Goal: Answer question/provide support

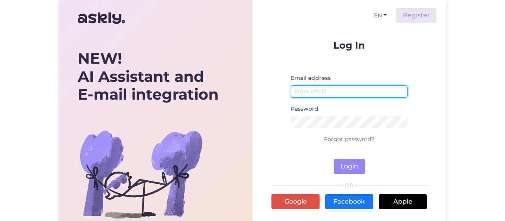
type input "[EMAIL_ADDRESS][DOMAIN_NAME]"
click at [345, 91] on input "[EMAIL_ADDRESS][DOMAIN_NAME]" at bounding box center [349, 91] width 117 height 12
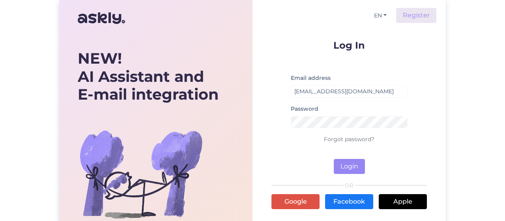
click at [431, 71] on div "EN Register Log In Email address [EMAIL_ADDRESS][DOMAIN_NAME] Password Forgot p…" at bounding box center [348, 140] width 193 height 280
click at [346, 167] on button "Login" at bounding box center [349, 166] width 31 height 15
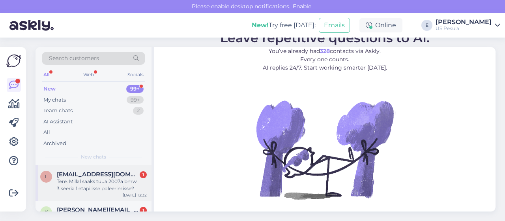
click at [108, 178] on div "Tere. Millal saaks tuua 2007a bmw 3.seeria 1 etapilisse poleerimisse?" at bounding box center [102, 185] width 90 height 14
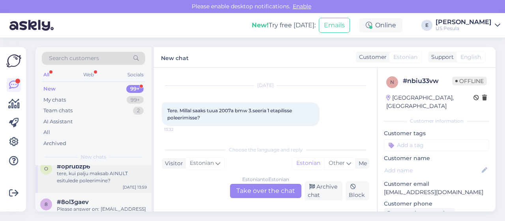
scroll to position [39, 0]
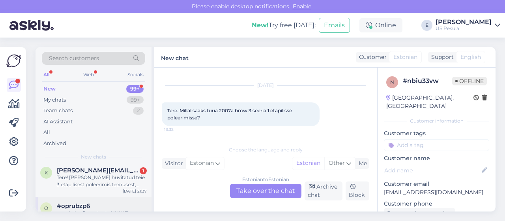
click at [122, 183] on div "Tere! [PERSON_NAME] huvitatud teie 3 etapilisest poleerimis teenusest, kuid ole…" at bounding box center [102, 181] width 90 height 14
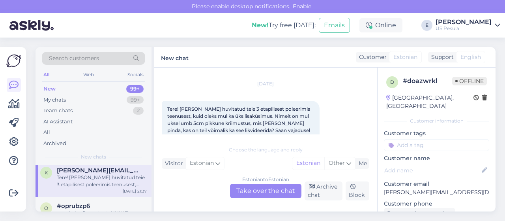
scroll to position [79, 0]
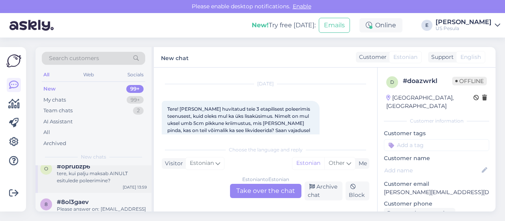
click at [110, 183] on div "o #oprubzp6 tere, kui palju maksab AINULT esitulede poleerimine? [DATE] 13:59" at bounding box center [94, 175] width 116 height 36
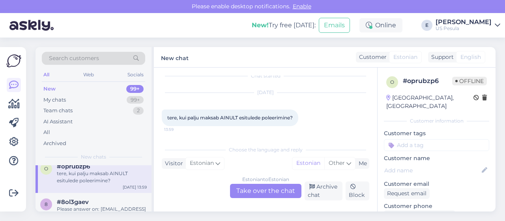
click at [258, 190] on div "Estonian to Estonian Take over the chat" at bounding box center [265, 190] width 71 height 14
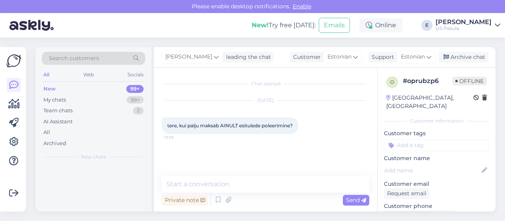
scroll to position [0, 0]
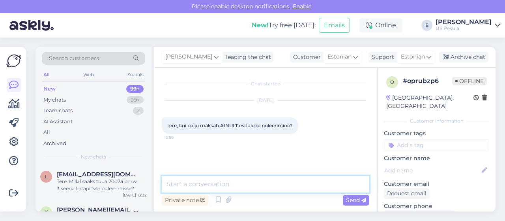
click at [202, 185] on textarea at bounding box center [266, 184] width 208 height 17
type textarea "Tere"
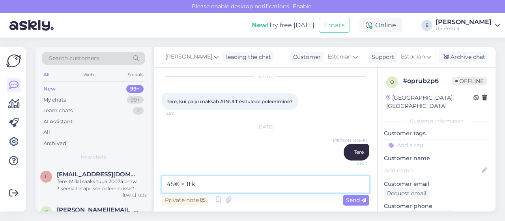
type textarea "45€ = 1tk"
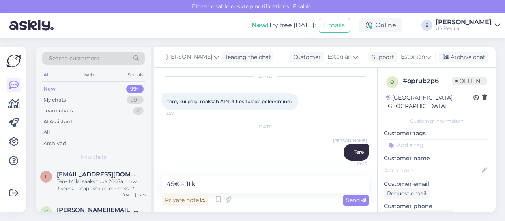
click at [353, 200] on span "Send" at bounding box center [356, 199] width 20 height 7
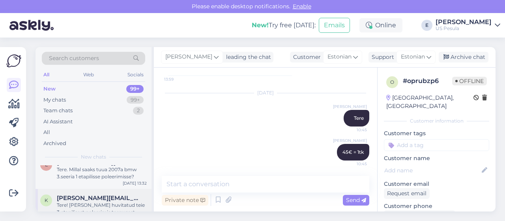
scroll to position [0, 0]
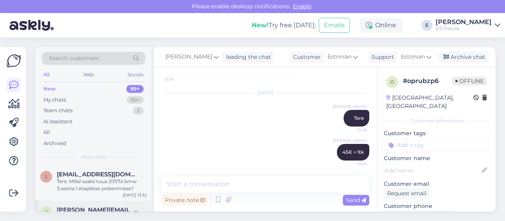
click at [92, 184] on div "Tere. Millal saaks tuua 2007a bmw 3.seeria 1 etapilisse poleerimisse?" at bounding box center [102, 185] width 90 height 14
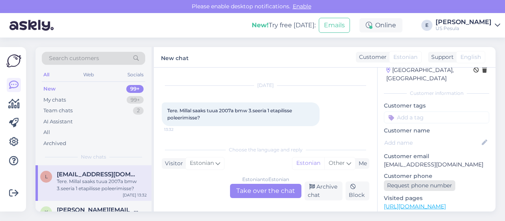
scroll to position [39, 0]
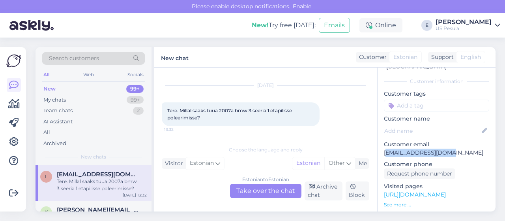
drag, startPoint x: 385, startPoint y: 145, endPoint x: 466, endPoint y: 143, distance: 80.9
click at [466, 148] on p "[EMAIL_ADDRESS][DOMAIN_NAME]" at bounding box center [436, 152] width 105 height 8
copy p "[EMAIL_ADDRESS][DOMAIN_NAME]"
